Goal: Information Seeking & Learning: Learn about a topic

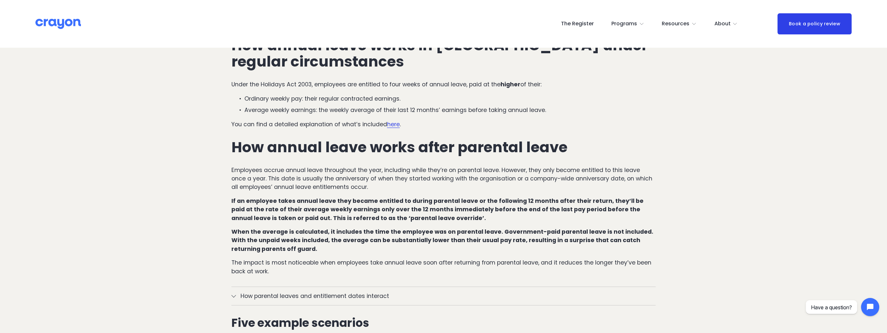
scroll to position [260, 0]
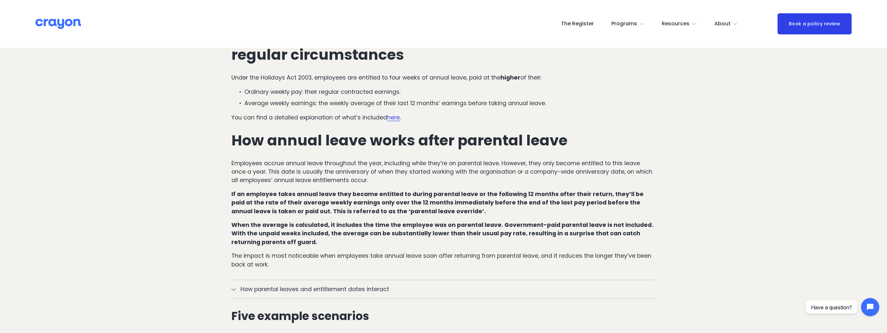
click at [445, 217] on div "How annual leave works in [GEOGRAPHIC_DATA] under regular circumstances Under t…" at bounding box center [443, 150] width 424 height 239
drag, startPoint x: 445, startPoint y: 217, endPoint x: 513, endPoint y: 208, distance: 68.8
click at [513, 208] on p "If an employee takes annual leave they became entitled to during parental leave…" at bounding box center [443, 203] width 424 height 26
drag, startPoint x: 513, startPoint y: 208, endPoint x: 458, endPoint y: 206, distance: 54.6
click at [458, 206] on strong "If an employee takes annual leave they became entitled to during parental leave…" at bounding box center [437, 202] width 413 height 25
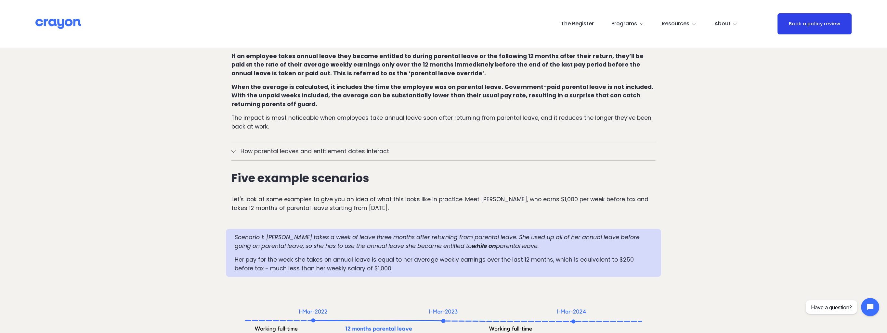
scroll to position [422, 0]
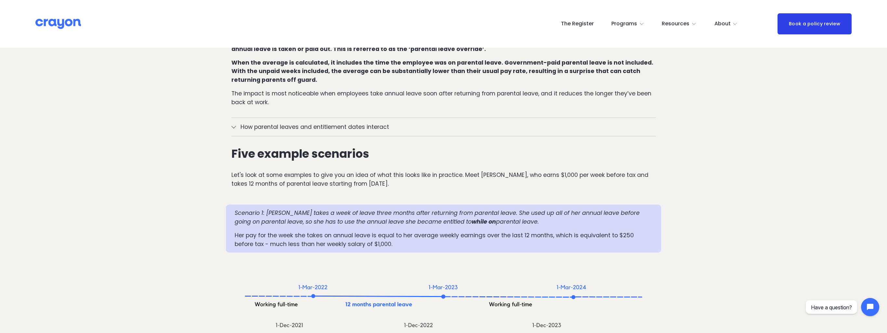
click at [464, 194] on div at bounding box center [443, 199] width 435 height 11
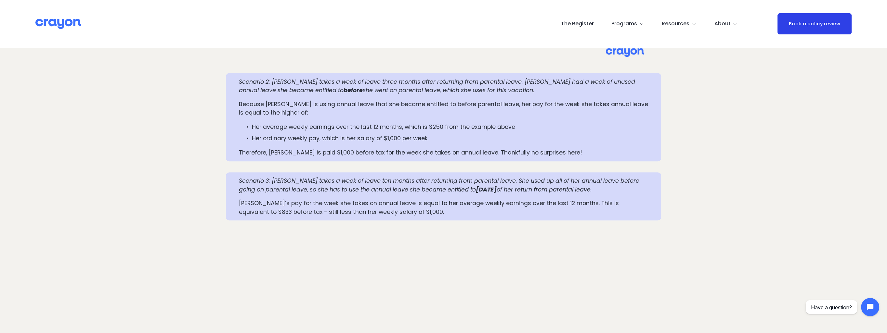
scroll to position [812, 0]
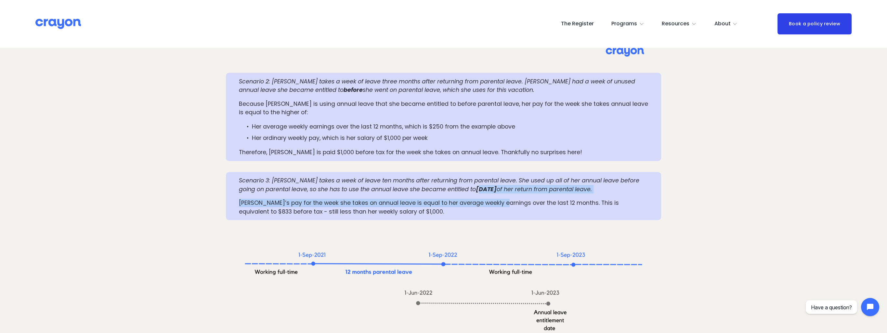
drag, startPoint x: 458, startPoint y: 191, endPoint x: 500, endPoint y: 195, distance: 42.7
click at [500, 195] on div "Scenario 3: [PERSON_NAME] takes a week of leave ten months after returning from…" at bounding box center [443, 196] width 409 height 40
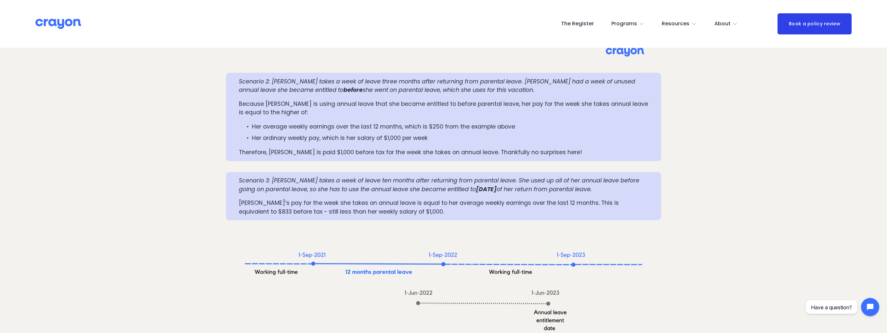
drag, startPoint x: 500, startPoint y: 195, endPoint x: 525, endPoint y: 195, distance: 24.7
click at [525, 195] on div "Scenario 3: [PERSON_NAME] takes a week of leave ten months after returning from…" at bounding box center [443, 196] width 409 height 40
drag, startPoint x: 647, startPoint y: 203, endPoint x: 644, endPoint y: 203, distance: 3.6
click at [616, 204] on p "[PERSON_NAME]’s pay for the week she takes on annual leave is equal to her aver…" at bounding box center [443, 207] width 409 height 17
drag, startPoint x: 603, startPoint y: 192, endPoint x: 454, endPoint y: 192, distance: 148.8
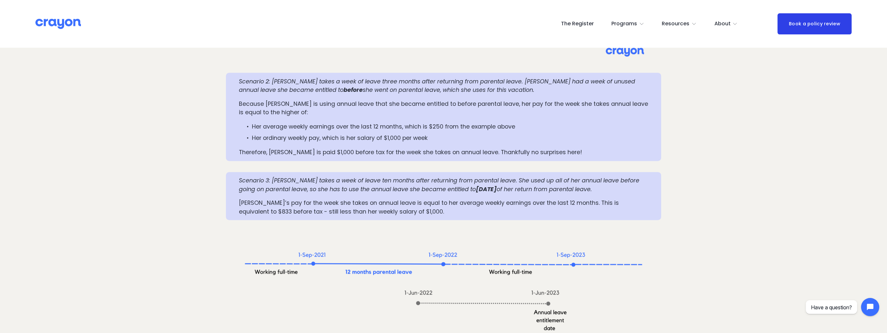
click at [454, 192] on p "Scenario 3: [PERSON_NAME] takes a week of leave ten months after returning from…" at bounding box center [443, 184] width 409 height 17
drag, startPoint x: 454, startPoint y: 192, endPoint x: 402, endPoint y: 205, distance: 53.8
click at [402, 205] on p "[PERSON_NAME]’s pay for the week she takes on annual leave is equal to her aver…" at bounding box center [443, 207] width 409 height 17
click at [420, 218] on div "Scenario 3: [PERSON_NAME] takes a week of leave ten months after returning from…" at bounding box center [443, 196] width 435 height 48
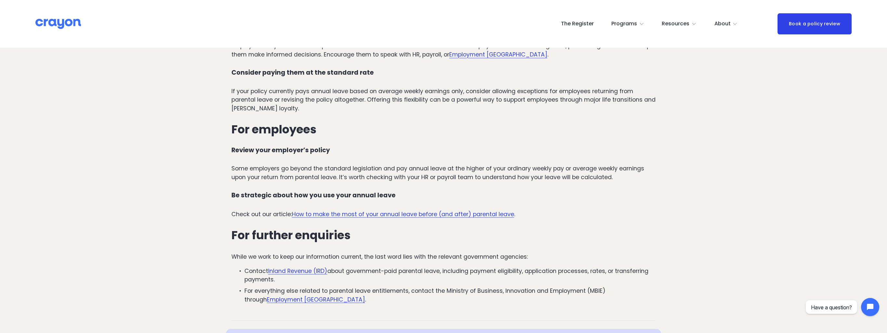
scroll to position [2015, 0]
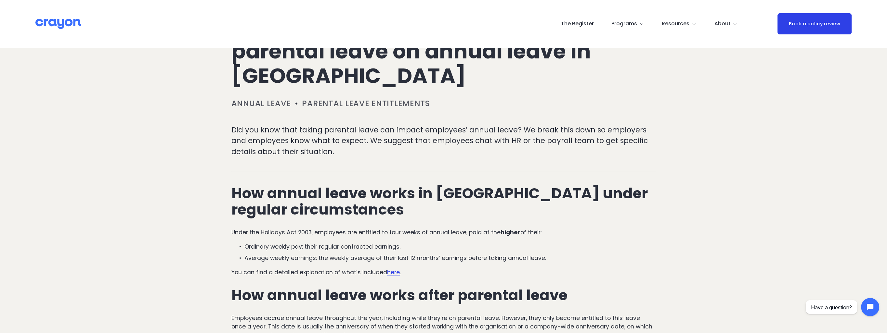
scroll to position [0, 0]
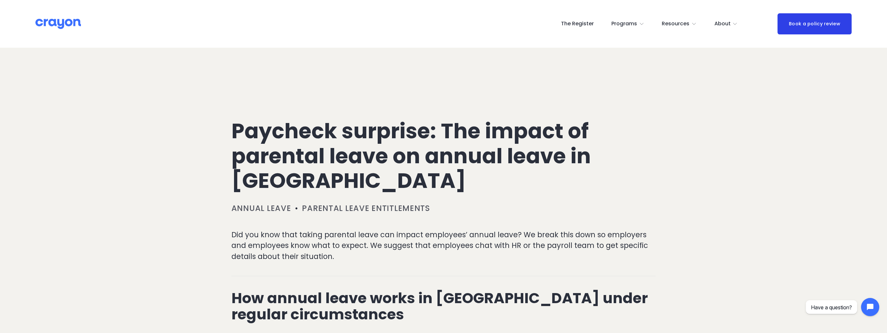
click at [54, 20] on img at bounding box center [57, 23] width 45 height 11
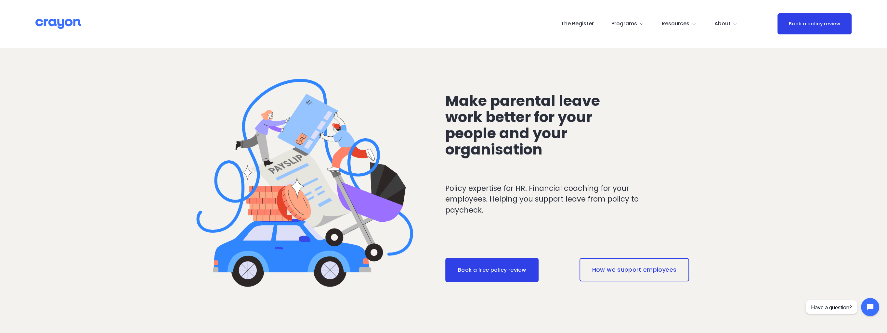
click at [688, 219] on div "Make parental leave work better for your people and your organisation Policy ex…" at bounding box center [443, 196] width 887 height 297
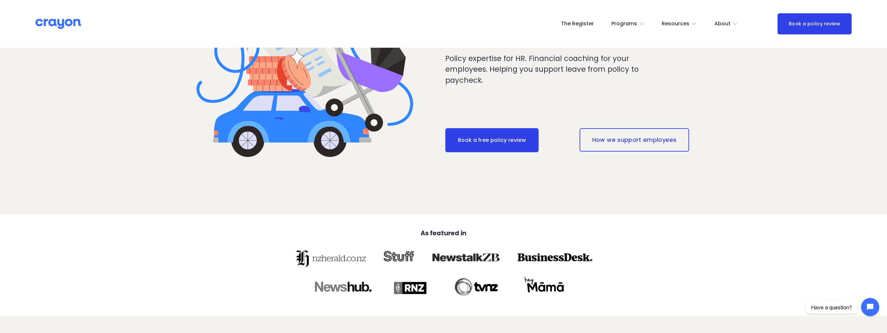
scroll to position [24, 0]
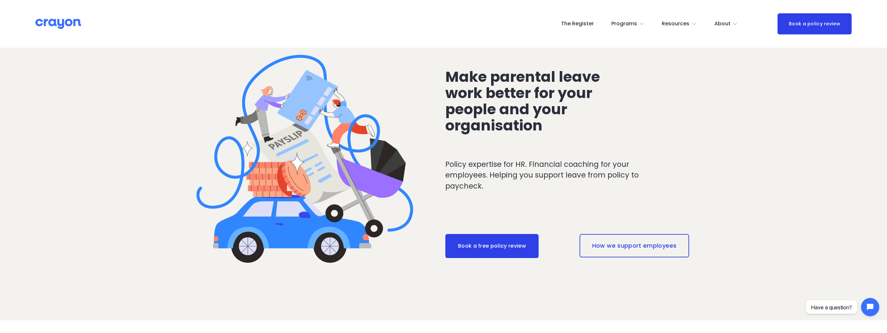
drag, startPoint x: 662, startPoint y: 207, endPoint x: 665, endPoint y: 210, distance: 4.2
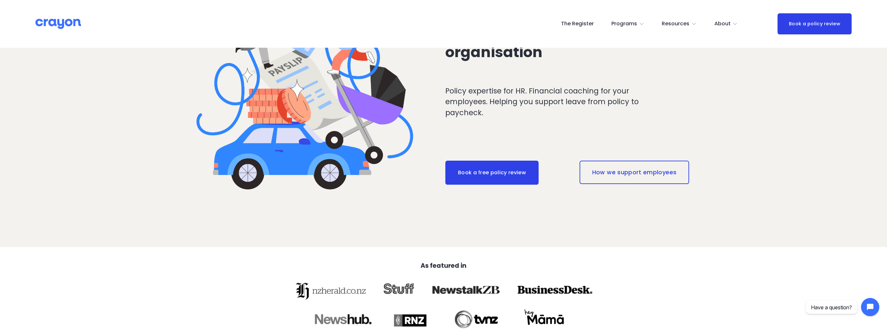
scroll to position [0, 0]
